Goal: Transaction & Acquisition: Purchase product/service

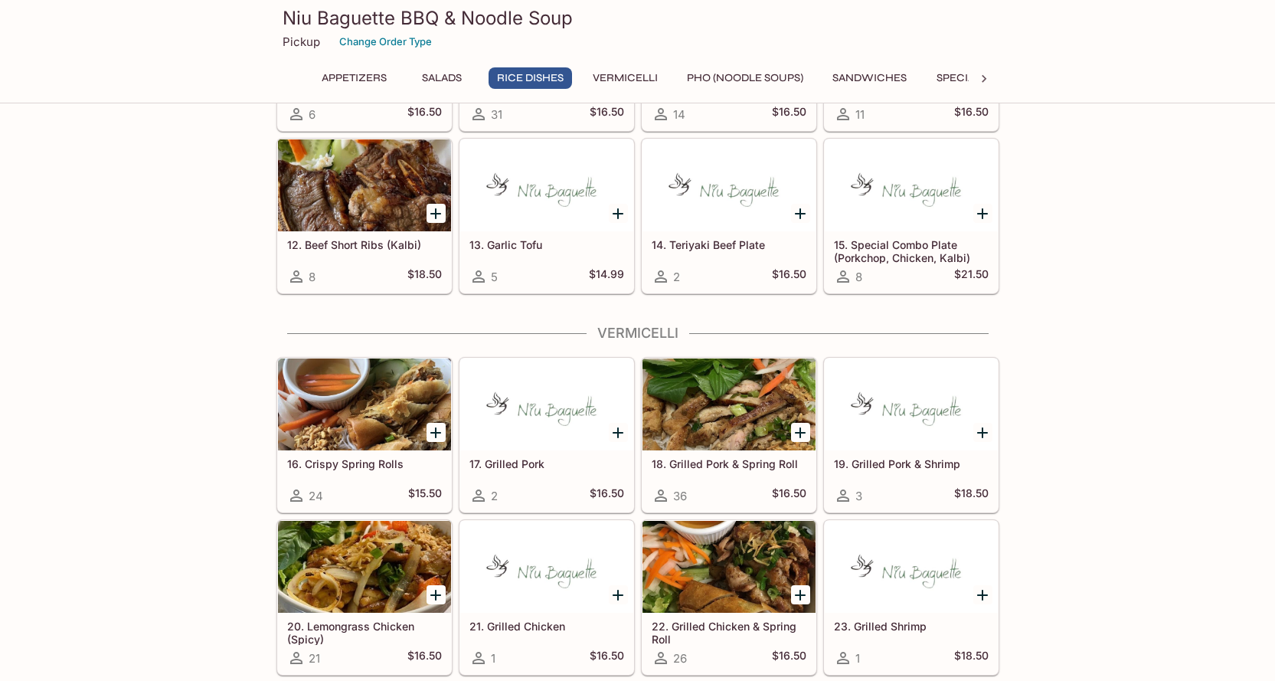
scroll to position [919, 0]
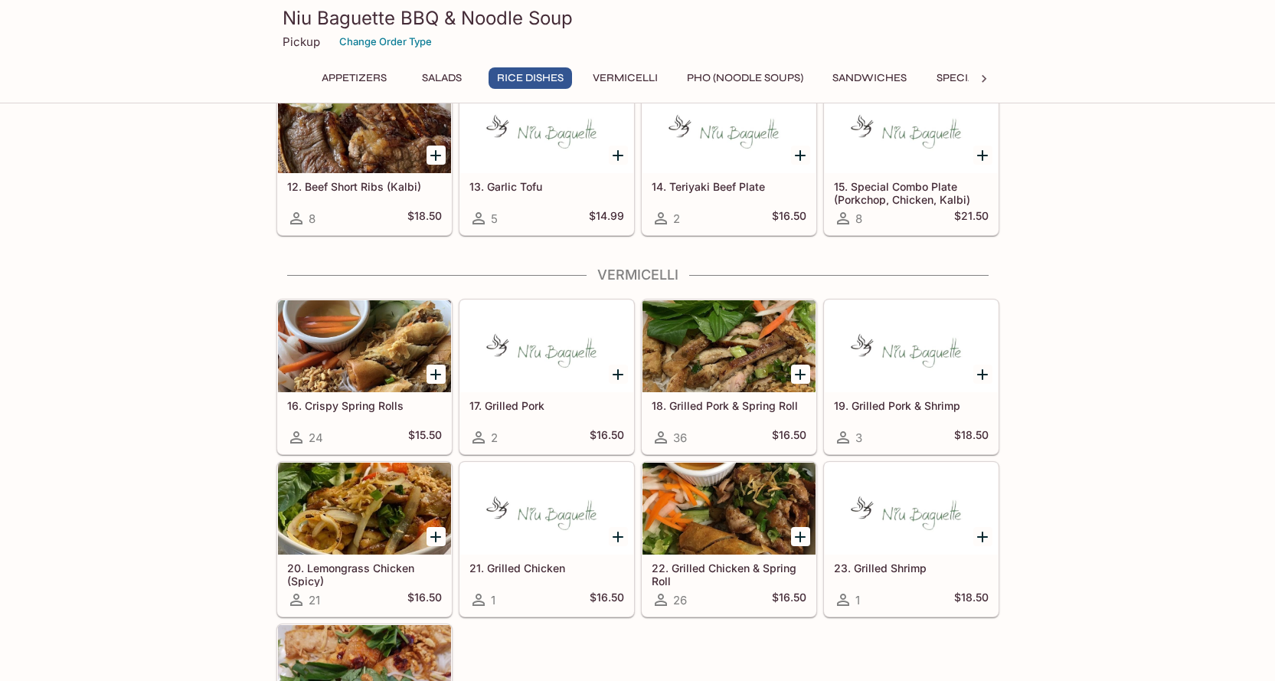
click at [365, 517] on div at bounding box center [364, 508] width 173 height 92
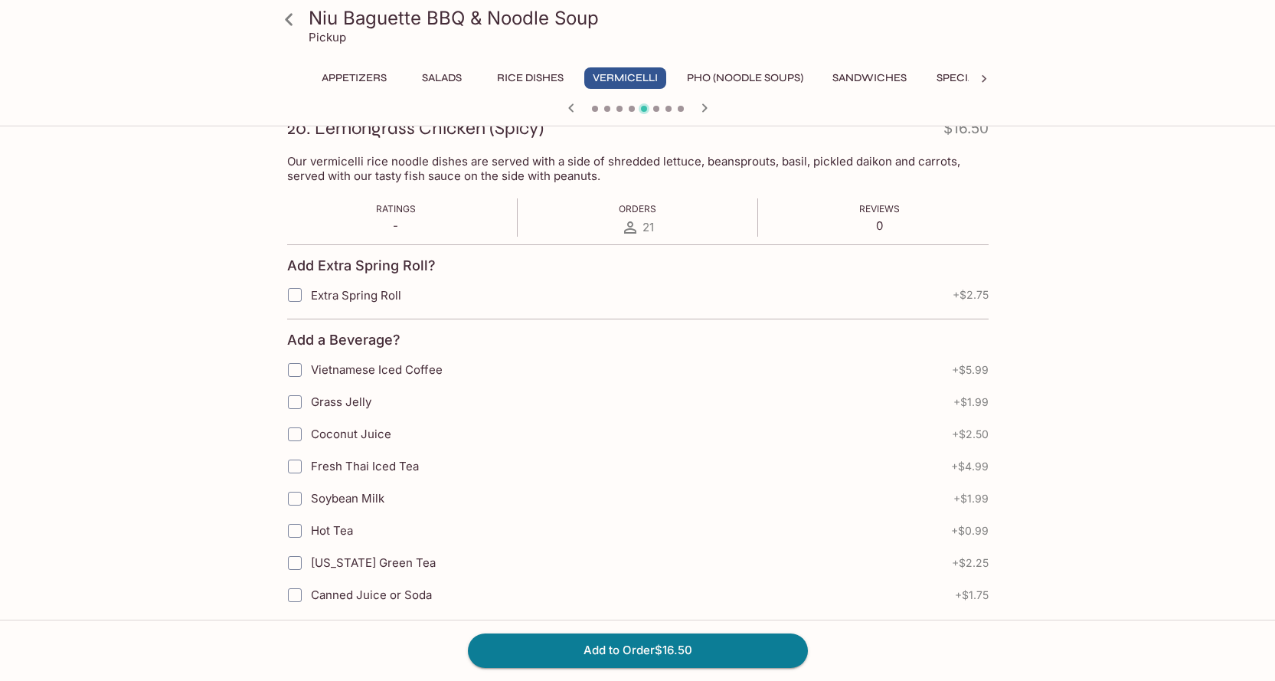
scroll to position [257, 0]
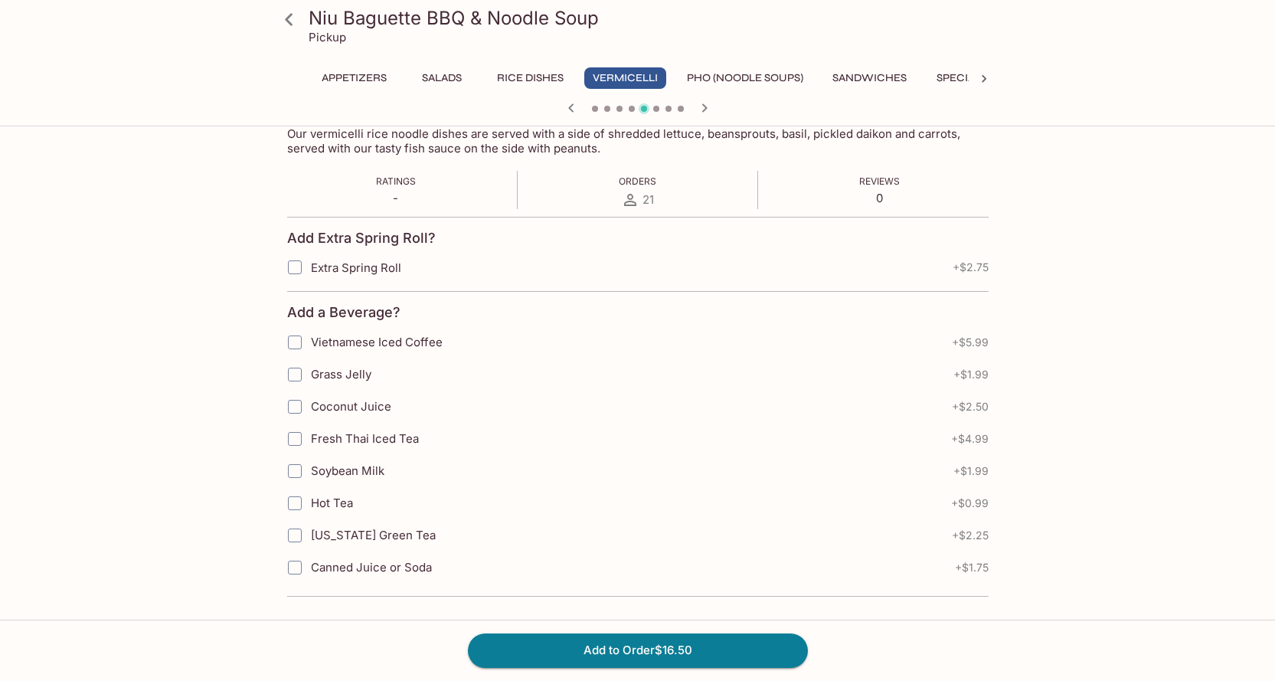
click at [284, 24] on icon at bounding box center [289, 19] width 27 height 27
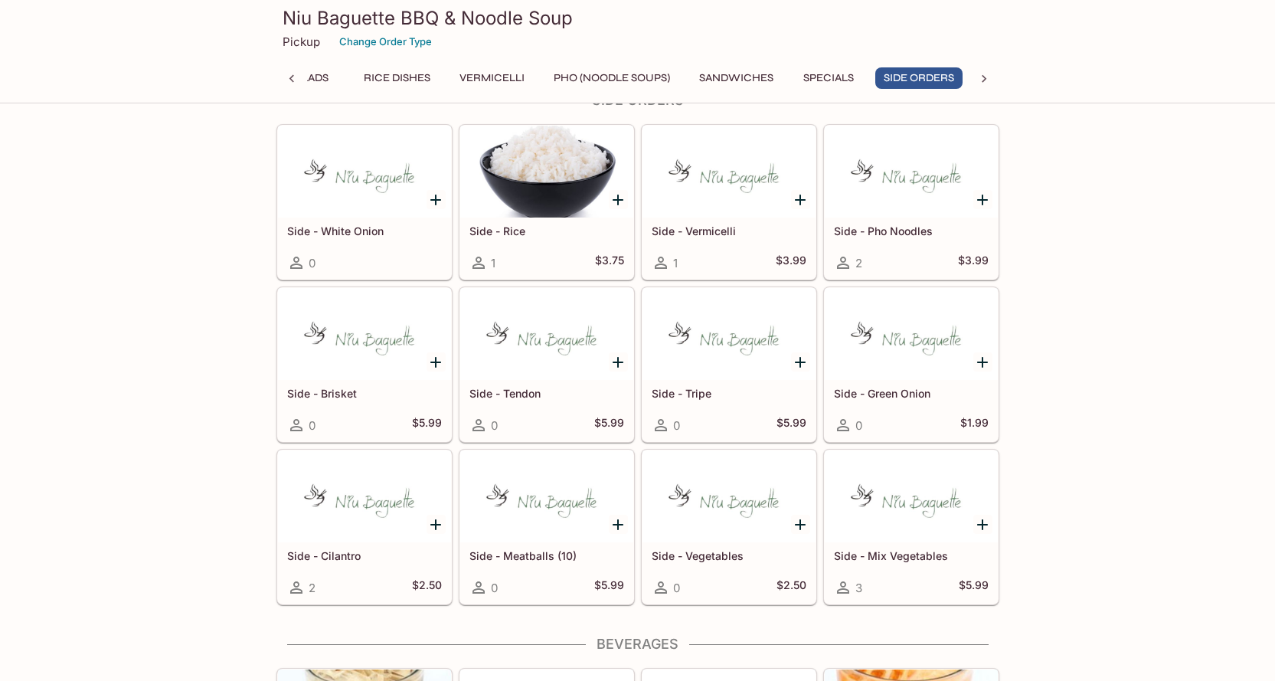
scroll to position [3105, 0]
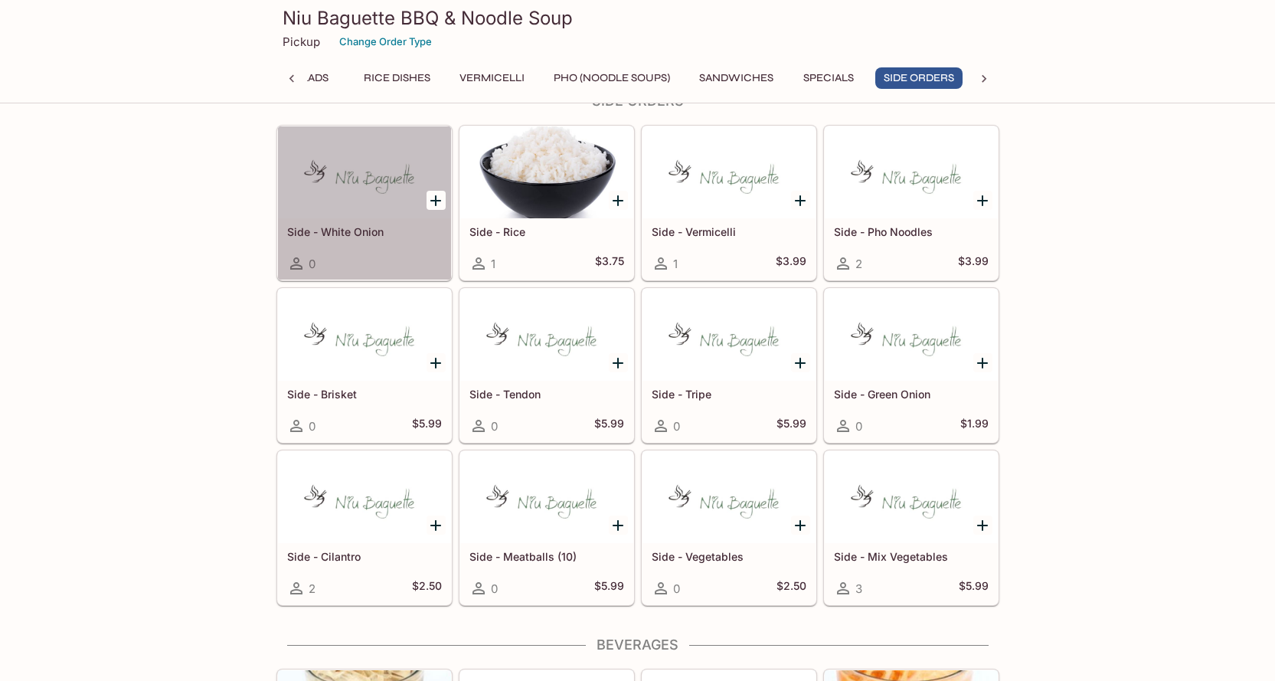
click at [351, 227] on h5 "Side - White Onion" at bounding box center [364, 231] width 155 height 13
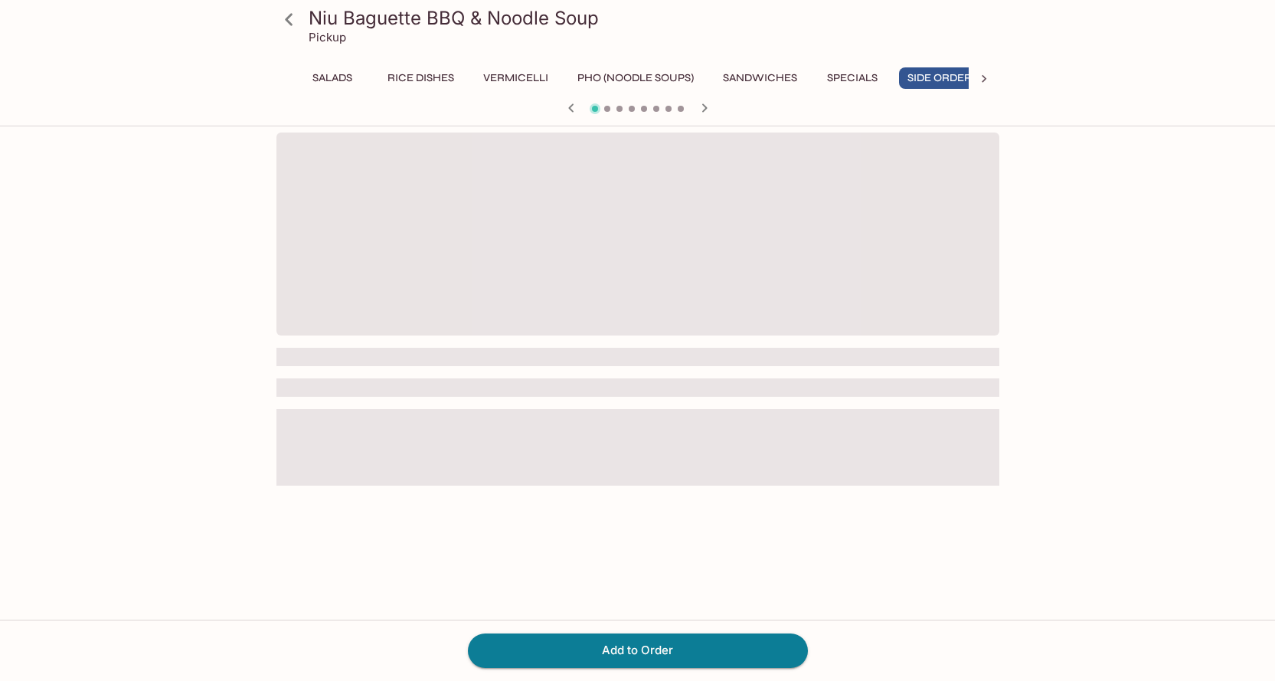
scroll to position [0, 133]
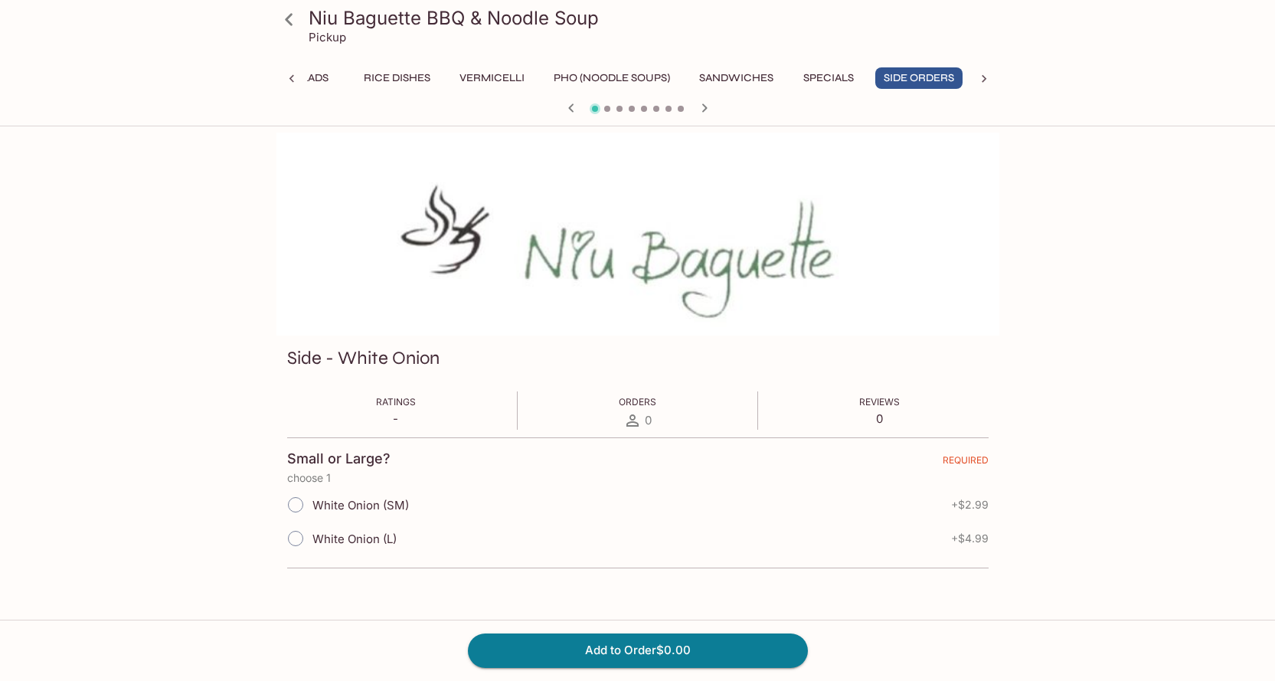
click at [373, 505] on span "White Onion (SM)" at bounding box center [360, 505] width 96 height 15
click at [312, 505] on input "White Onion (SM)" at bounding box center [295, 504] width 32 height 32
radio input "true"
click at [346, 539] on span "White Onion (L)" at bounding box center [354, 538] width 84 height 15
click at [312, 539] on input "White Onion (L)" at bounding box center [295, 538] width 32 height 32
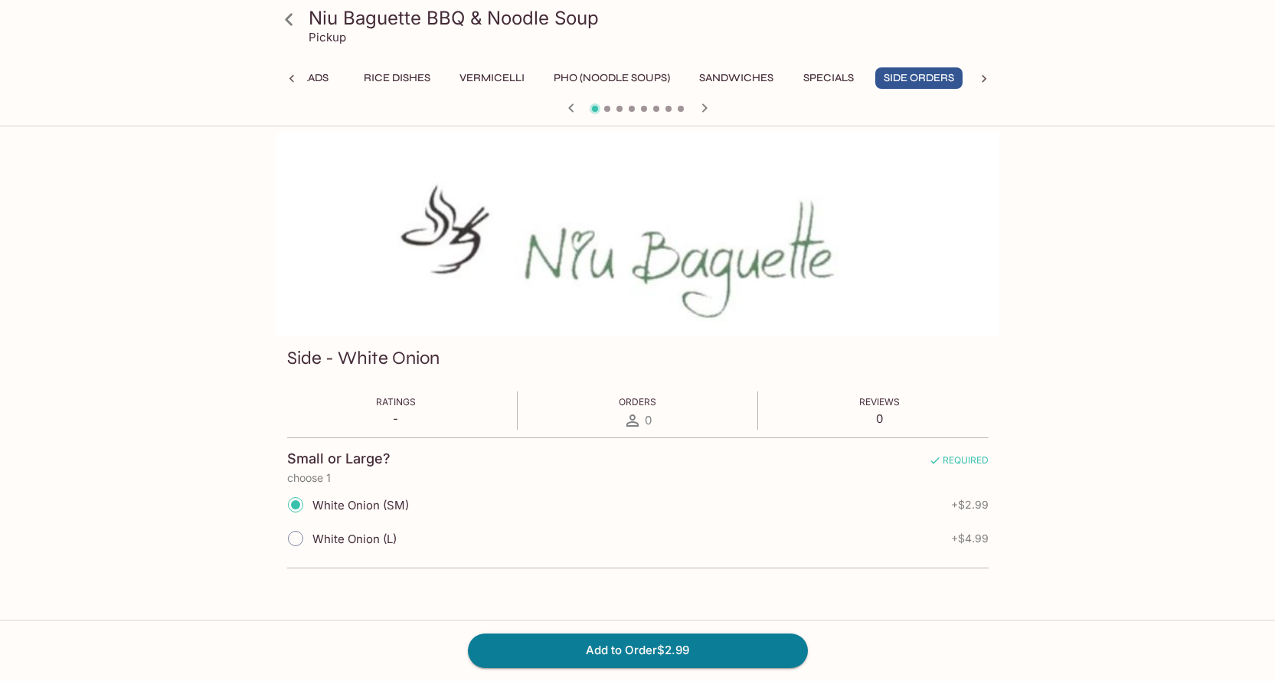
radio input "true"
click at [404, 93] on div "Appetizers Salads Rice Dishes Vermicelli Pho (Noodle Soups) Sandwiches Specials…" at bounding box center [638, 82] width 662 height 31
click at [402, 92] on div "Appetizers Salads Rice Dishes Vermicelli Pho (Noodle Soups) Sandwiches Specials…" at bounding box center [638, 82] width 662 height 31
click at [433, 86] on button "Rice Dishes" at bounding box center [396, 77] width 83 height 21
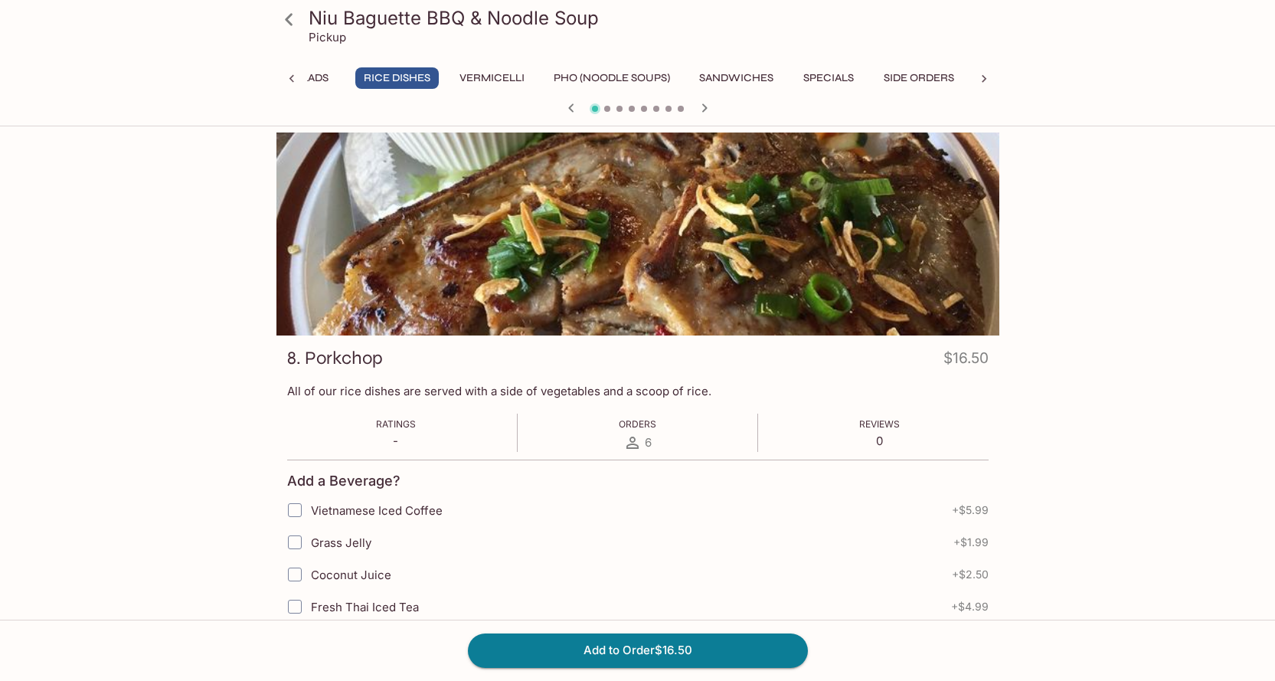
click at [286, 22] on icon at bounding box center [289, 19] width 27 height 27
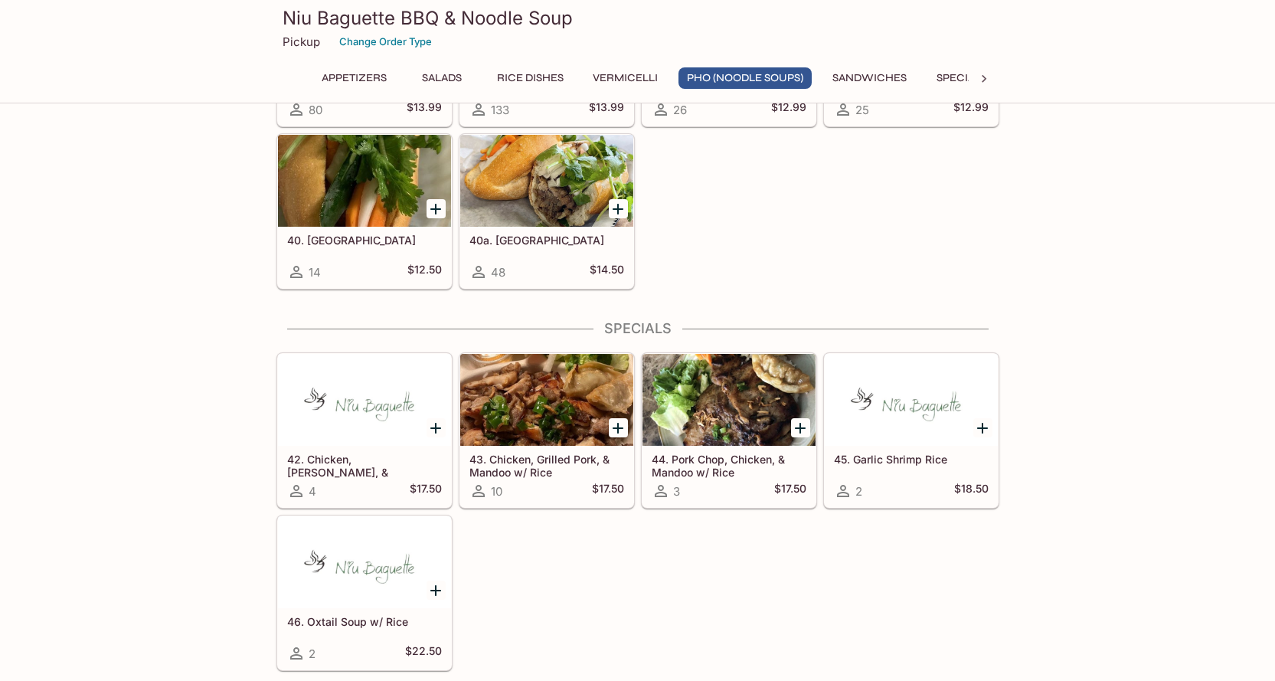
scroll to position [2297, 0]
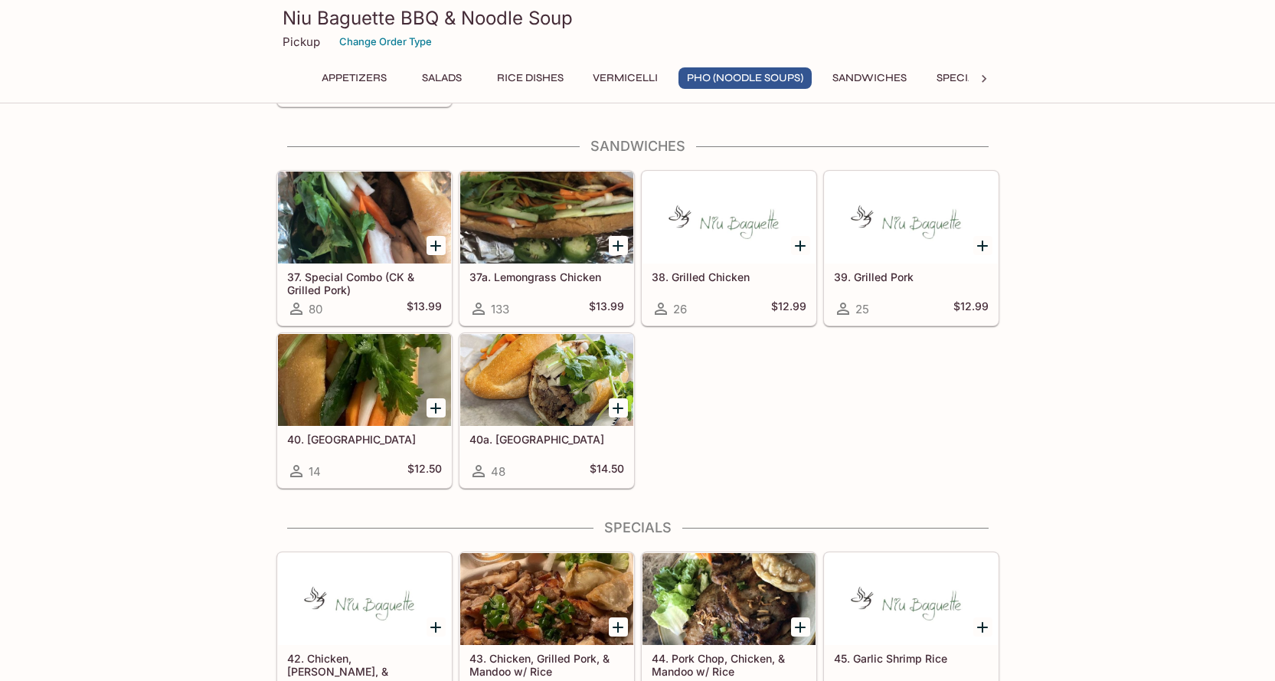
click at [541, 181] on div at bounding box center [546, 218] width 173 height 92
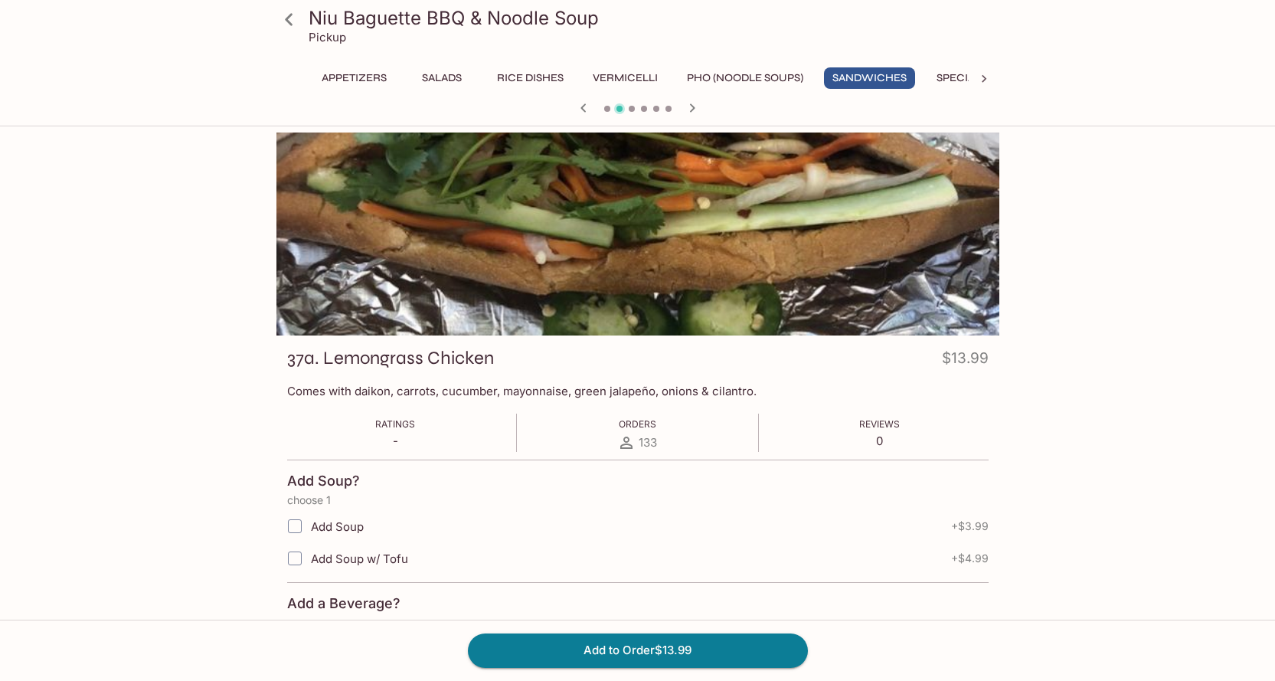
click at [283, 21] on icon at bounding box center [289, 19] width 27 height 27
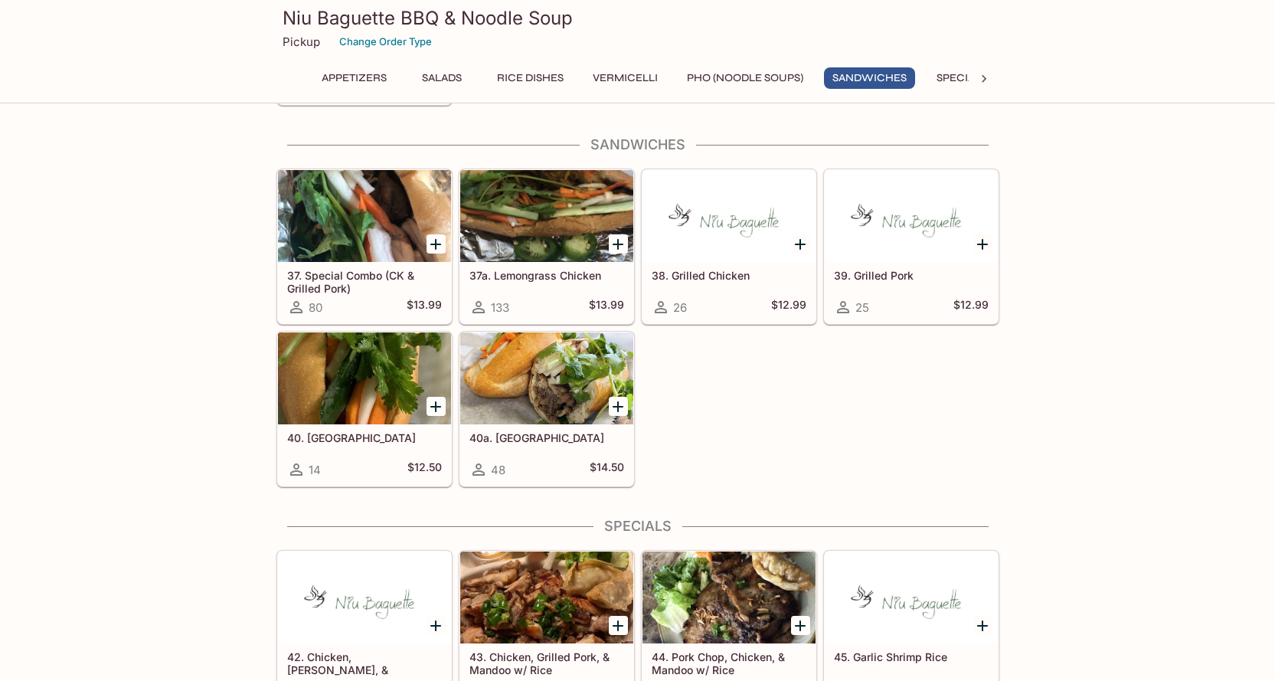
scroll to position [2297, 0]
